Goal: Use online tool/utility: Utilize a website feature to perform a specific function

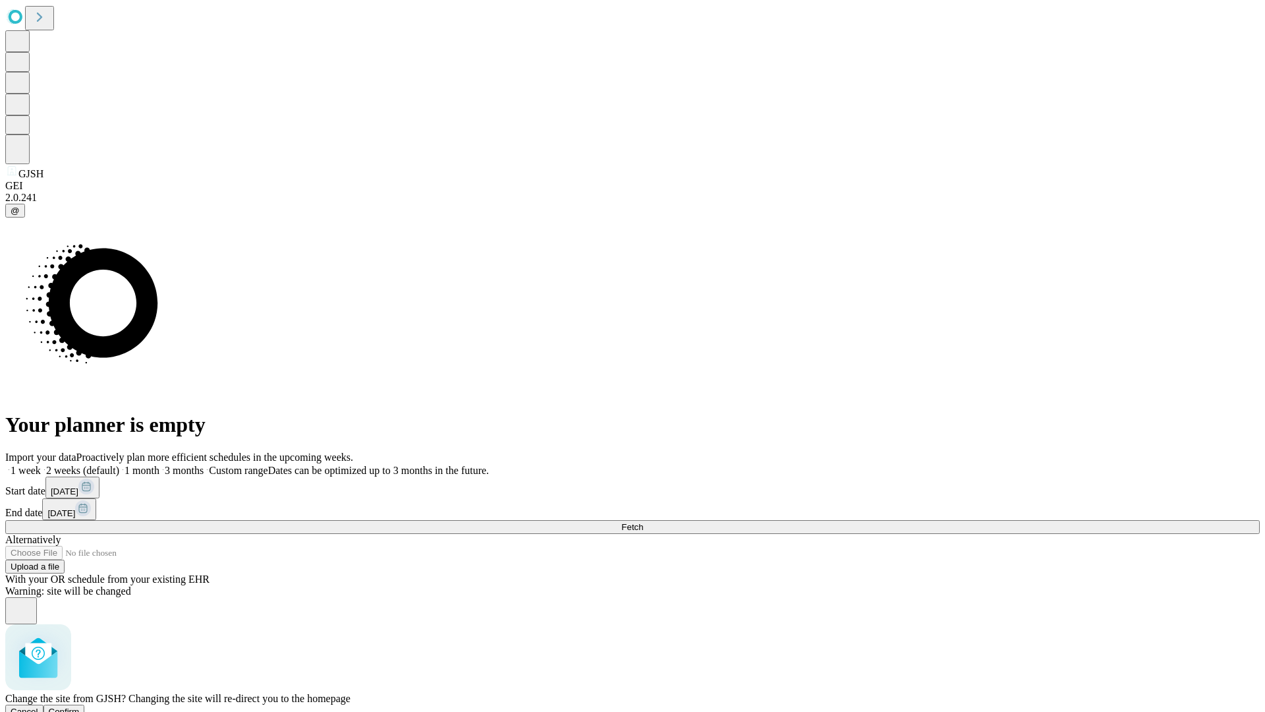
click at [80, 707] on span "Confirm" at bounding box center [64, 712] width 31 height 10
click at [119, 465] on label "2 weeks (default)" at bounding box center [80, 470] width 78 height 11
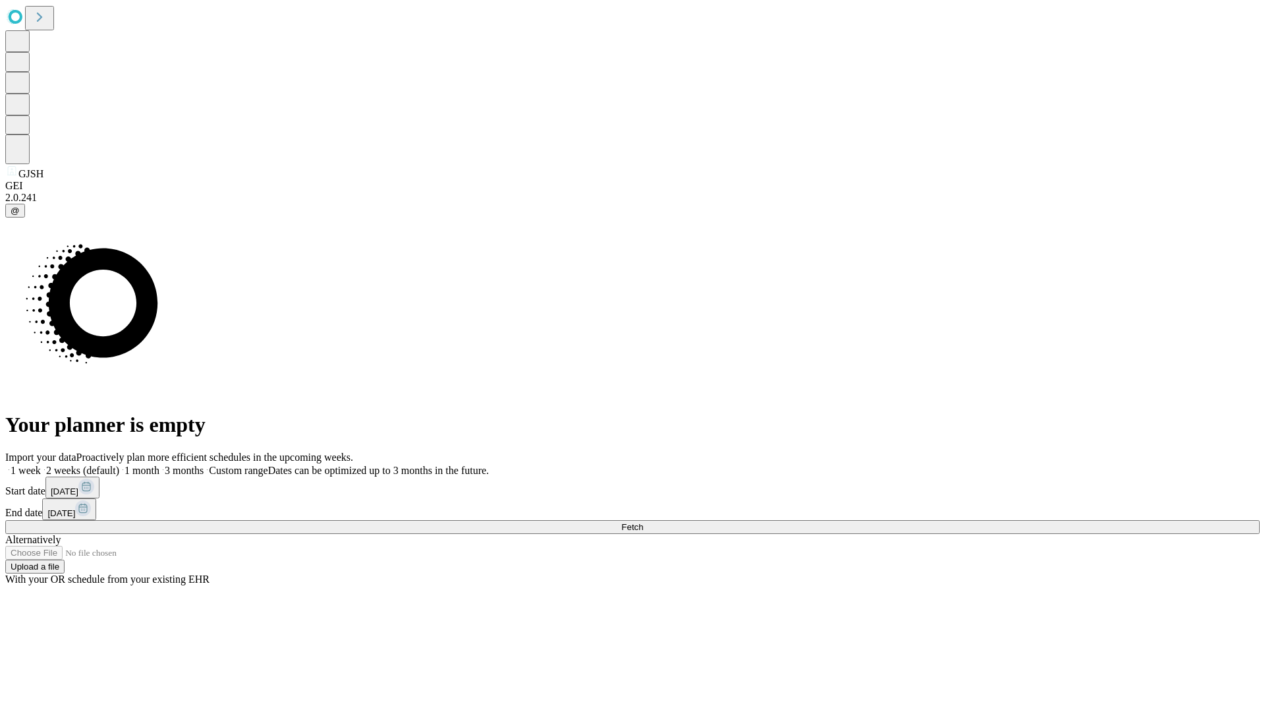
click at [643, 522] on span "Fetch" at bounding box center [632, 527] width 22 height 10
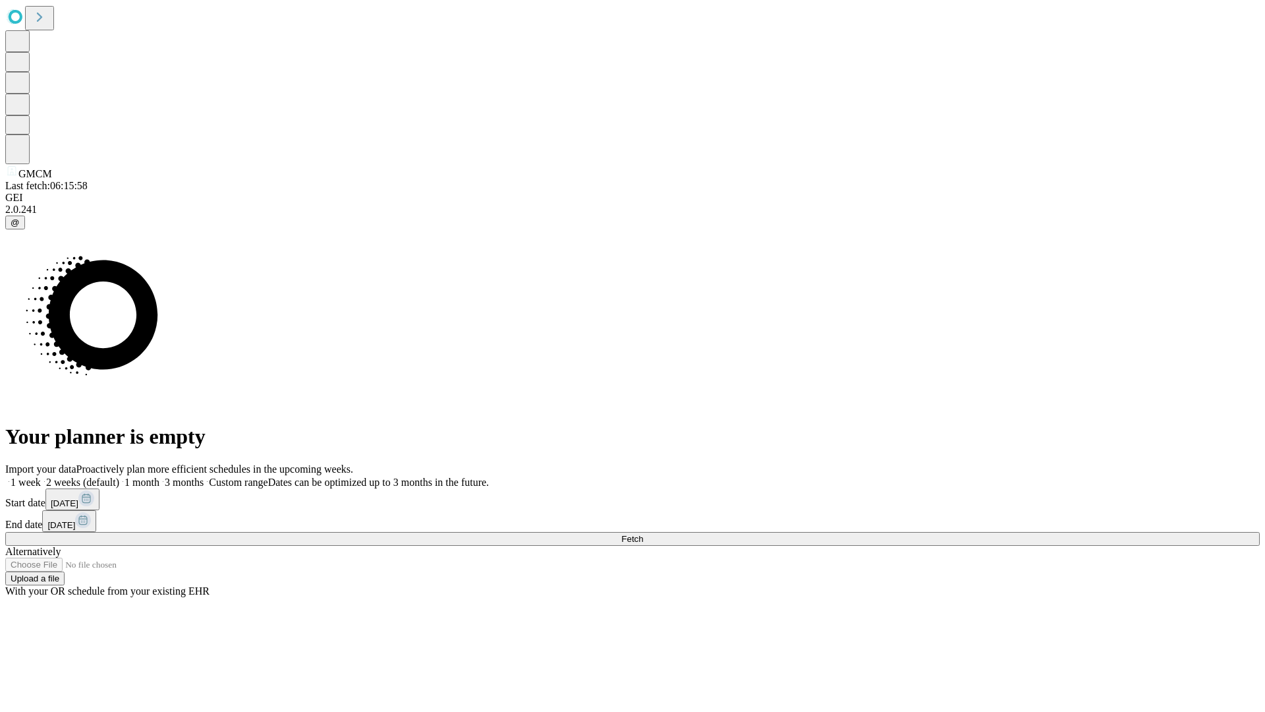
click at [119, 477] on label "2 weeks (default)" at bounding box center [80, 482] width 78 height 11
click at [643, 534] on span "Fetch" at bounding box center [632, 539] width 22 height 10
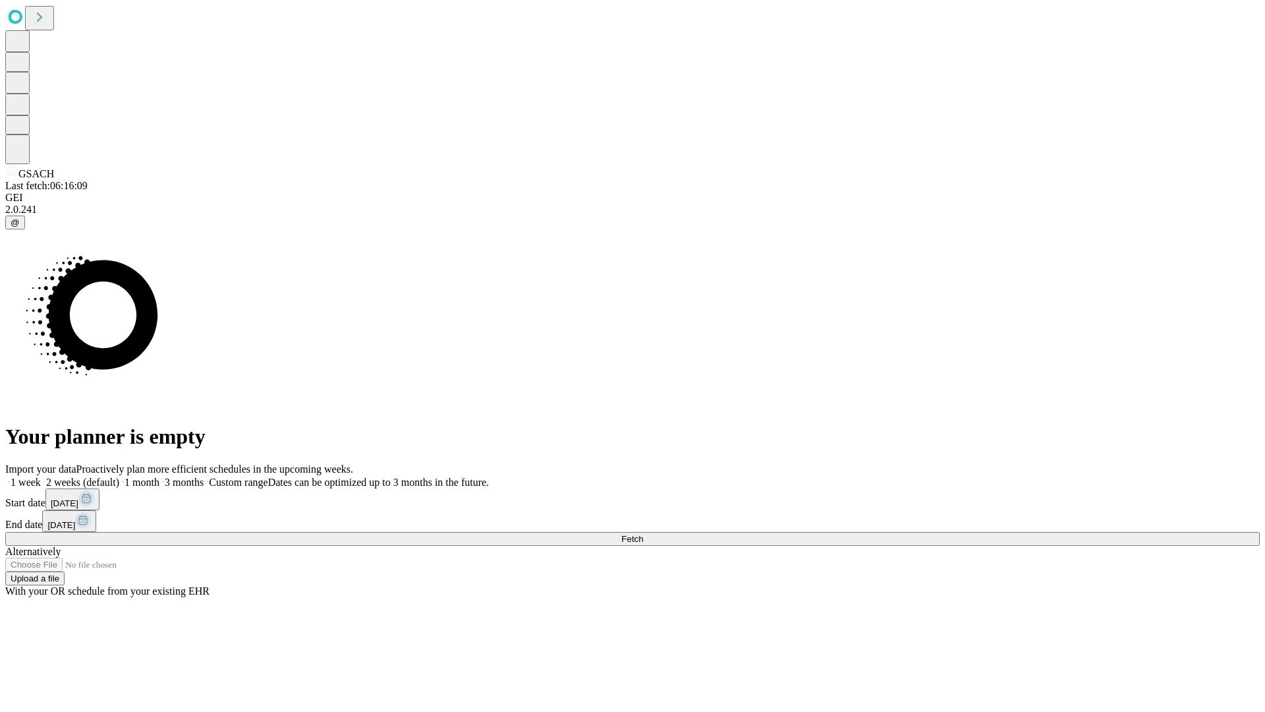
click at [119, 477] on label "2 weeks (default)" at bounding box center [80, 482] width 78 height 11
click at [643, 534] on span "Fetch" at bounding box center [632, 539] width 22 height 10
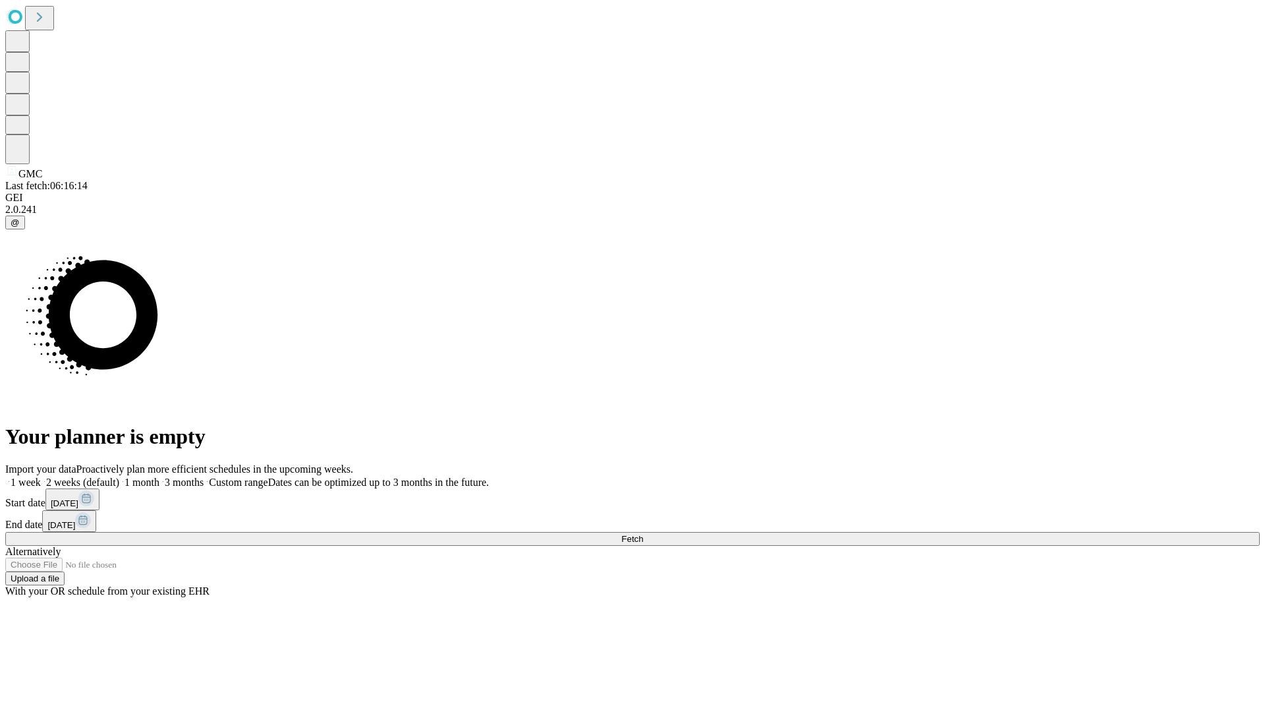
click at [119, 477] on label "2 weeks (default)" at bounding box center [80, 482] width 78 height 11
click at [643, 534] on span "Fetch" at bounding box center [632, 539] width 22 height 10
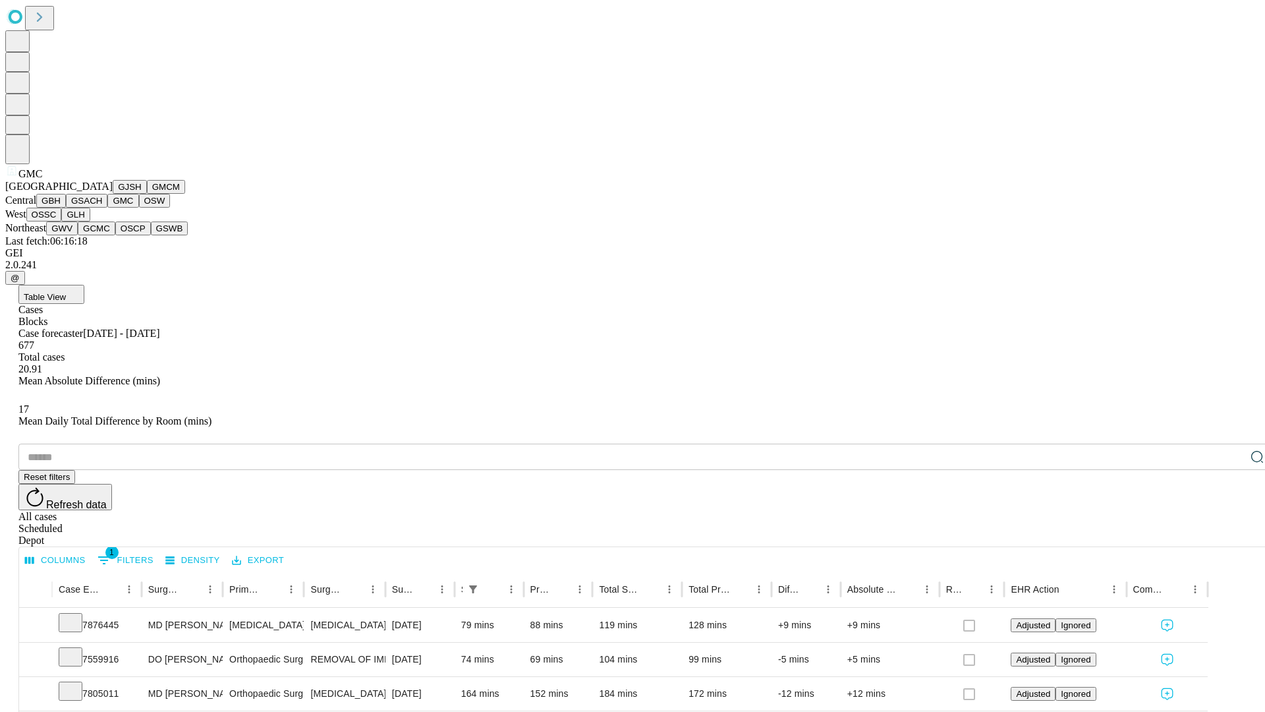
click at [139, 208] on button "OSW" at bounding box center [155, 201] width 32 height 14
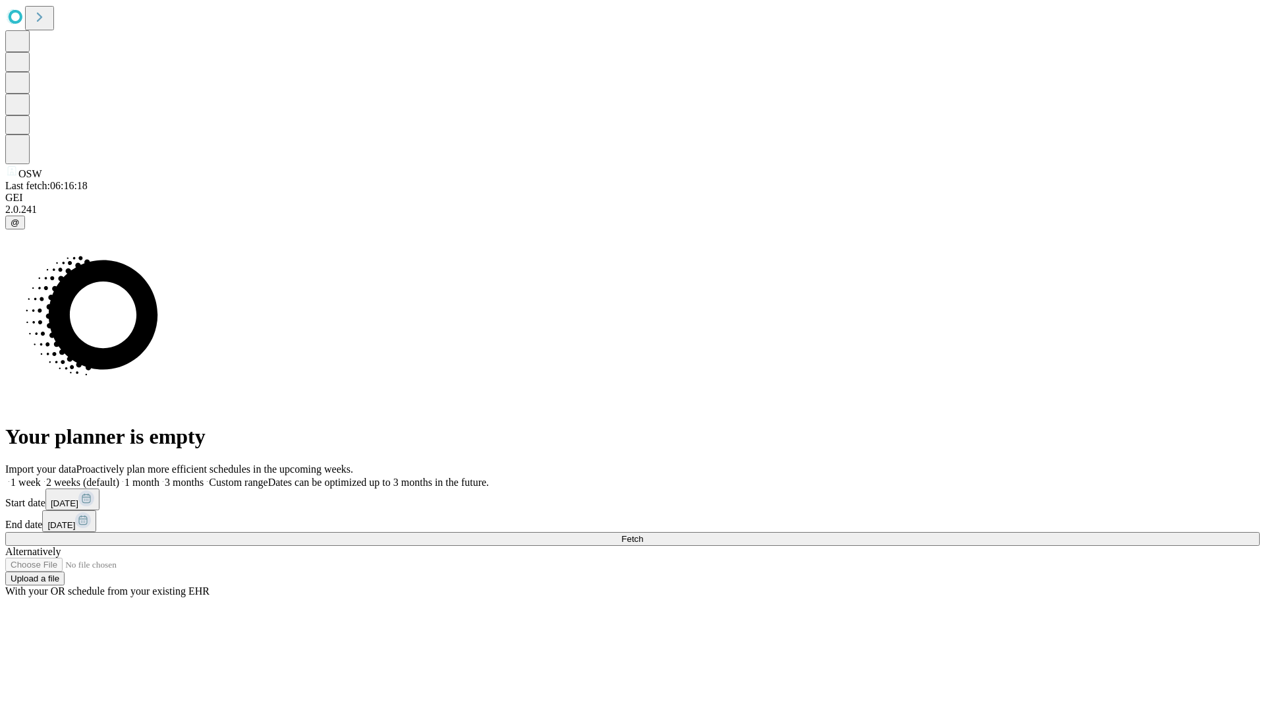
click at [643, 534] on span "Fetch" at bounding box center [632, 539] width 22 height 10
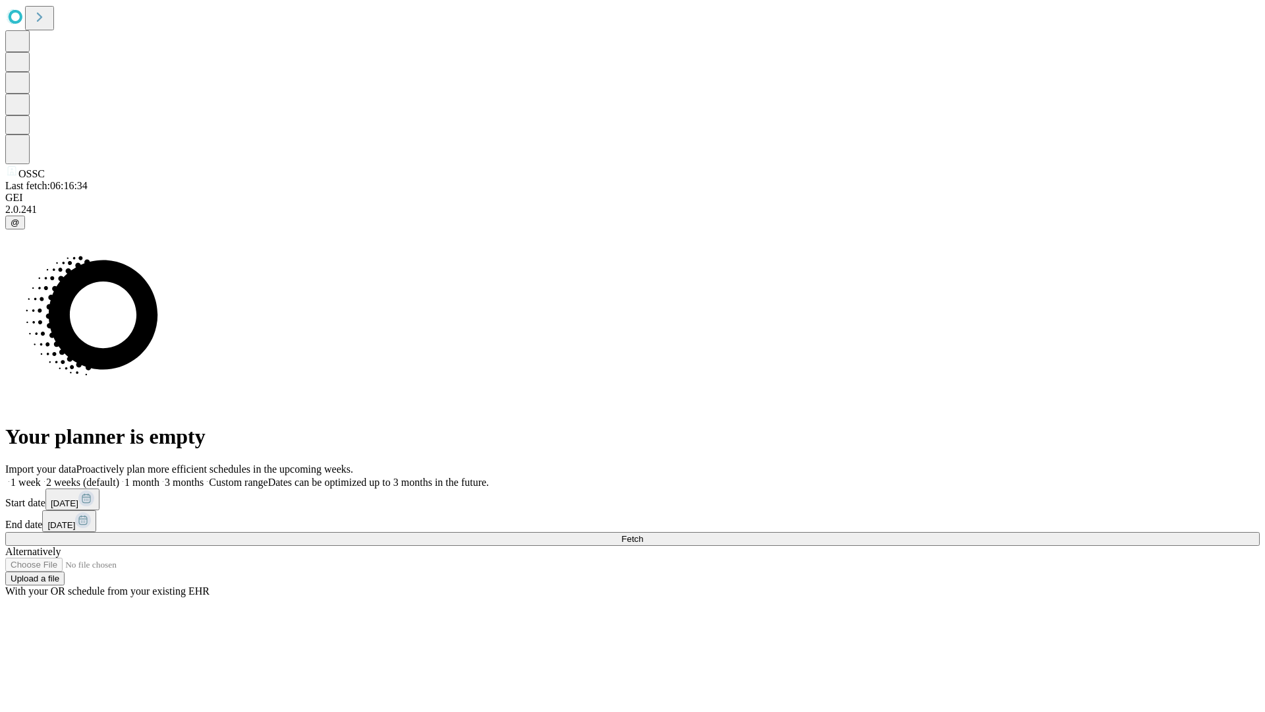
click at [643, 534] on span "Fetch" at bounding box center [632, 539] width 22 height 10
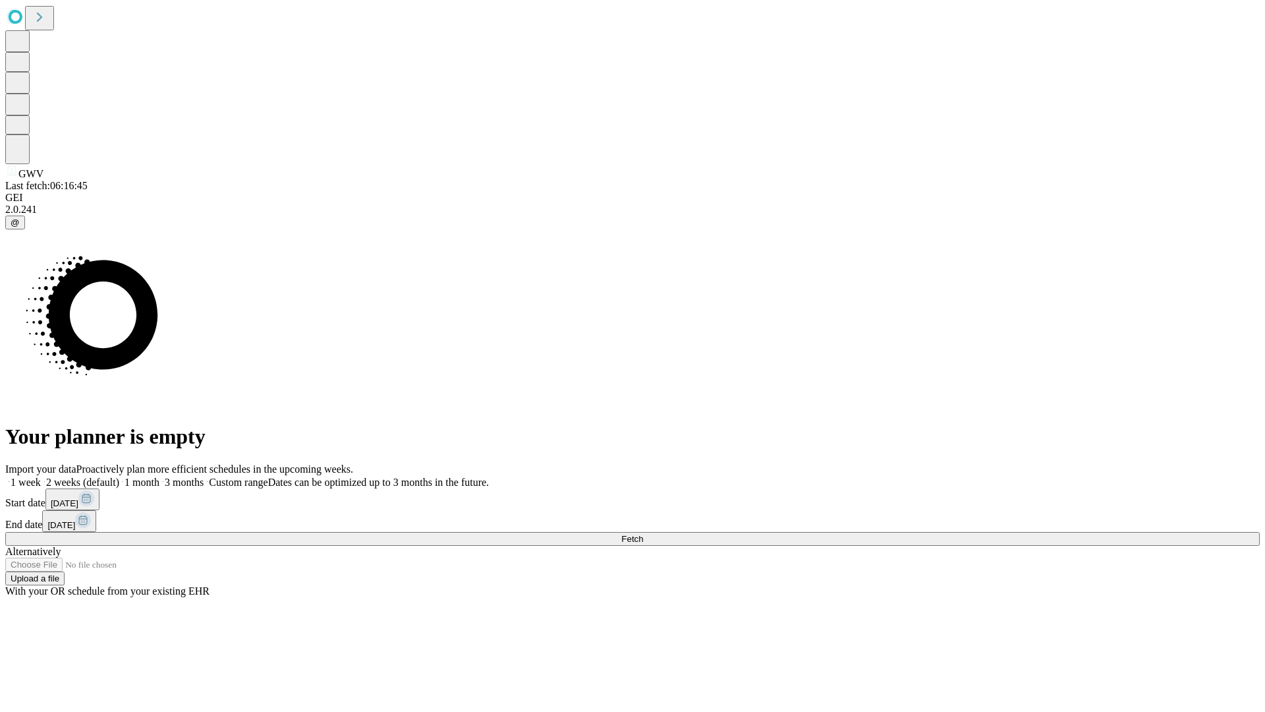
click at [119, 477] on label "2 weeks (default)" at bounding box center [80, 482] width 78 height 11
click at [643, 534] on span "Fetch" at bounding box center [632, 539] width 22 height 10
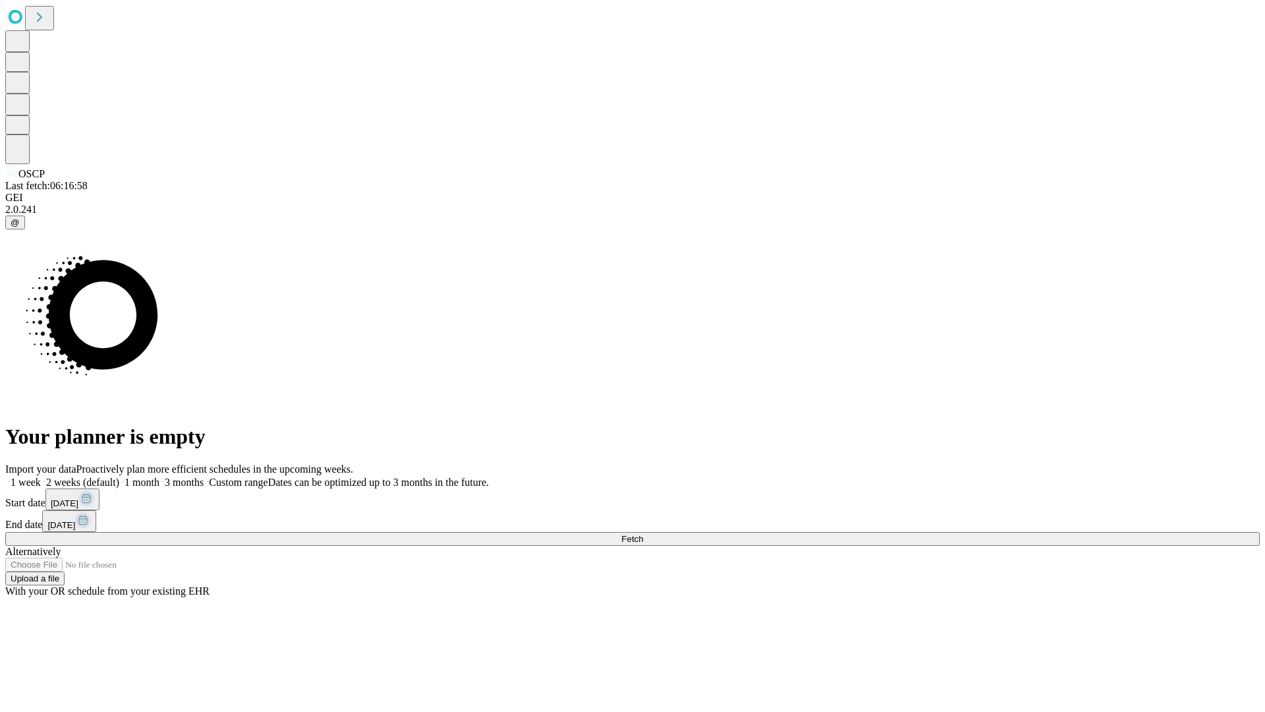
click at [119, 477] on label "2 weeks (default)" at bounding box center [80, 482] width 78 height 11
click at [643, 534] on span "Fetch" at bounding box center [632, 539] width 22 height 10
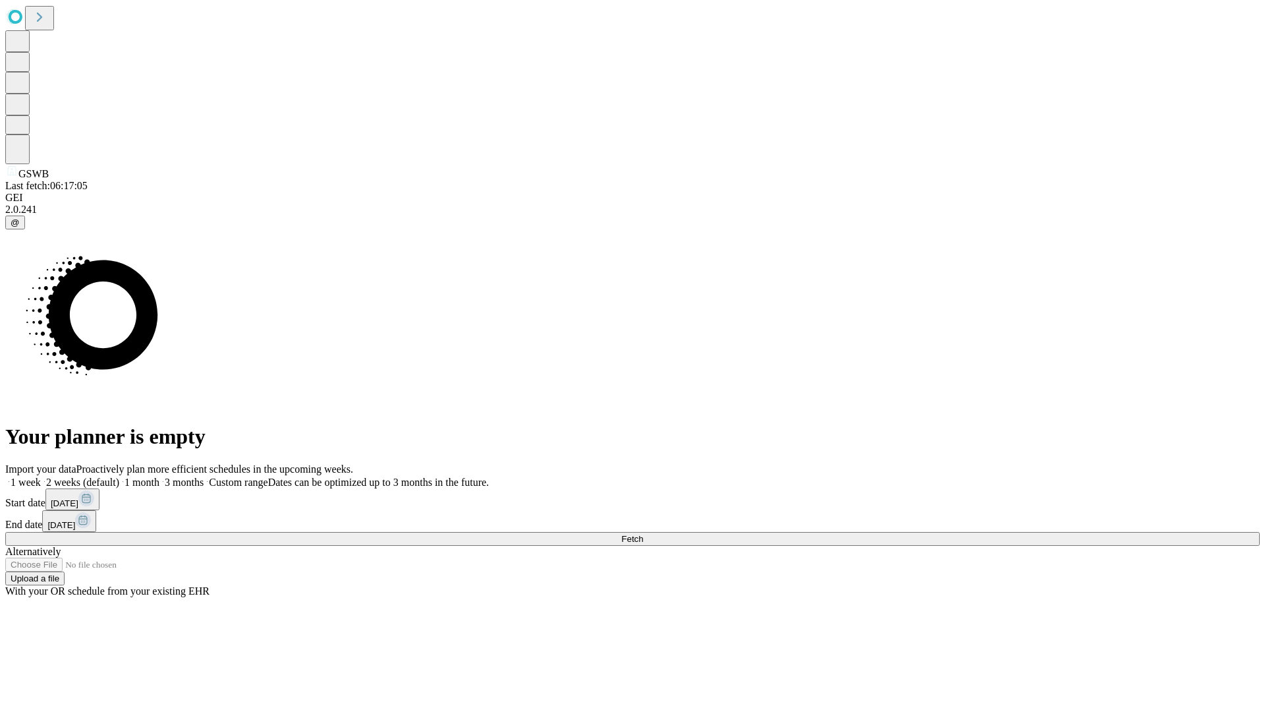
click at [119, 477] on label "2 weeks (default)" at bounding box center [80, 482] width 78 height 11
click at [643, 534] on span "Fetch" at bounding box center [632, 539] width 22 height 10
